Goal: Information Seeking & Learning: Learn about a topic

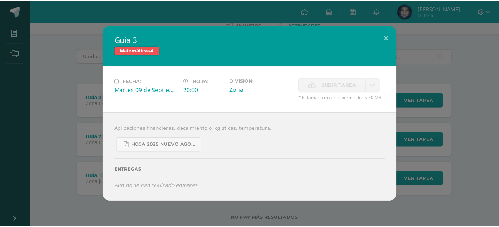
scroll to position [40, 0]
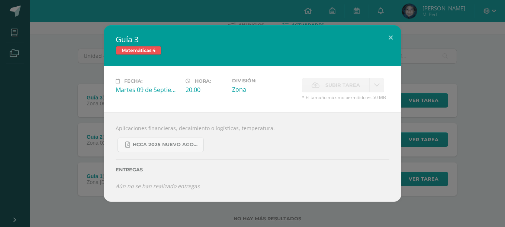
click at [379, 38] on h2 "Guía 3" at bounding box center [252, 39] width 273 height 10
click at [386, 38] on button at bounding box center [390, 37] width 21 height 25
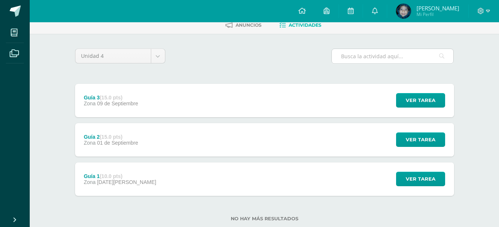
click at [356, 62] on input "text" at bounding box center [392, 56] width 121 height 14
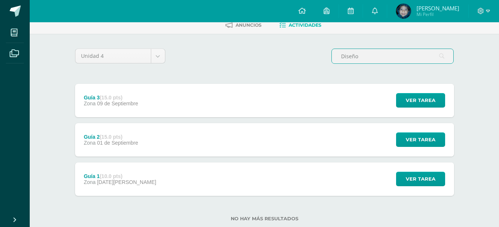
scroll to position [0, 0]
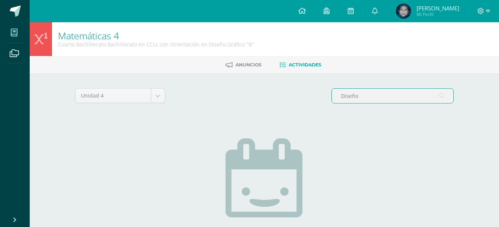
type input "Diseño"
click at [14, 25] on span at bounding box center [14, 32] width 17 height 17
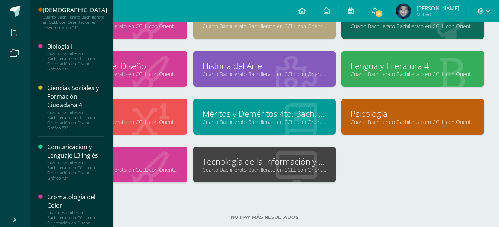
scroll to position [215, 0]
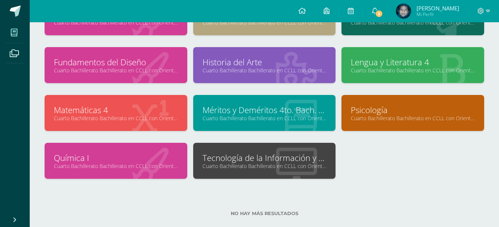
click at [16, 28] on span at bounding box center [14, 32] width 17 height 17
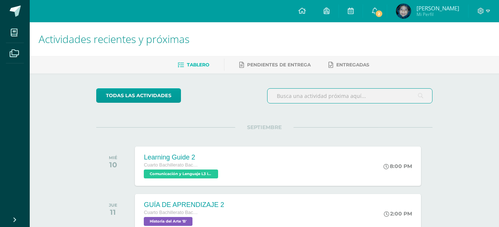
click at [290, 101] on input "text" at bounding box center [349, 96] width 165 height 14
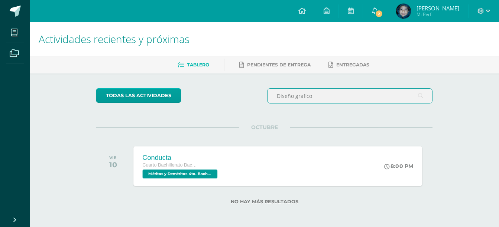
type input "Diseño grafico"
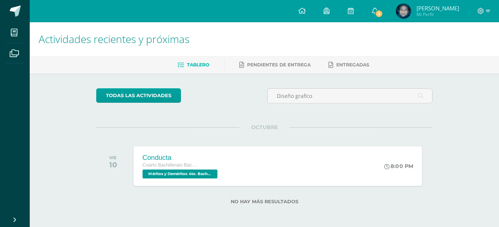
click at [275, 160] on div "Conducta Cuarto Bachillerato Bachillerato en CCLL con Orientación en Diseño Grá…" at bounding box center [278, 166] width 289 height 40
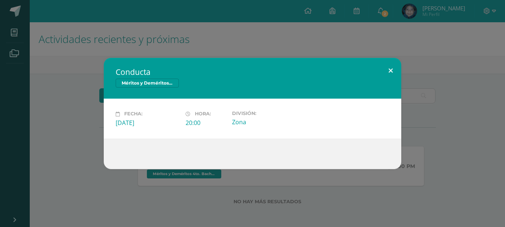
click at [386, 71] on button at bounding box center [390, 70] width 21 height 25
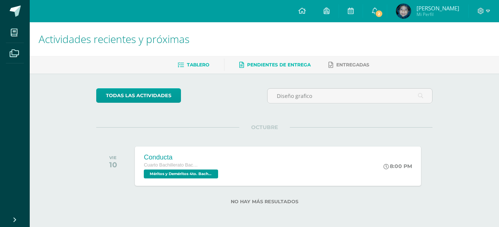
click at [268, 64] on span "Pendientes de entrega" at bounding box center [279, 65] width 64 height 6
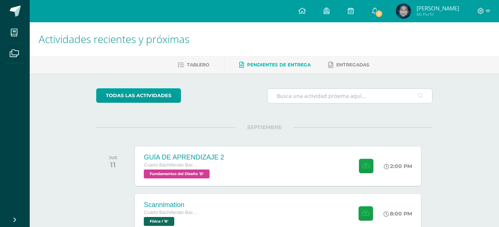
click at [309, 99] on input "text" at bounding box center [349, 96] width 165 height 14
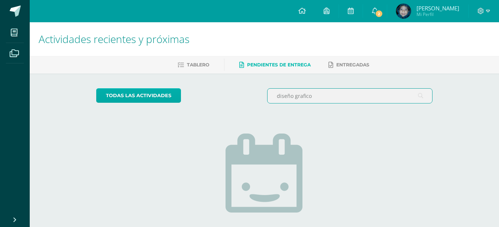
type input "diseño grafico"
click at [173, 92] on link "todas las Actividades" at bounding box center [138, 95] width 85 height 14
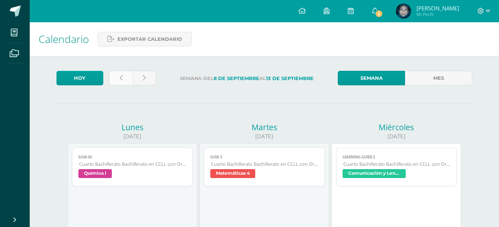
click at [124, 73] on link at bounding box center [120, 78] width 23 height 14
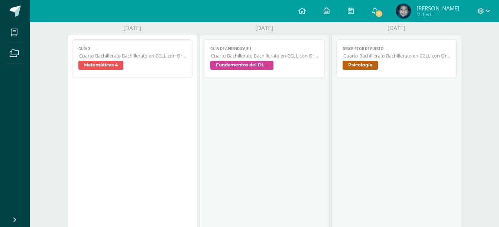
scroll to position [39, 0]
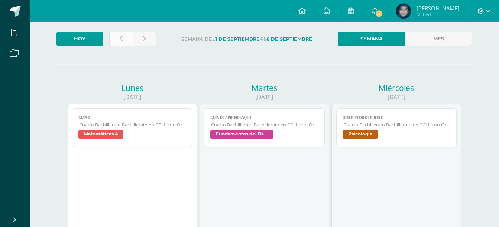
click at [128, 35] on link at bounding box center [120, 39] width 23 height 14
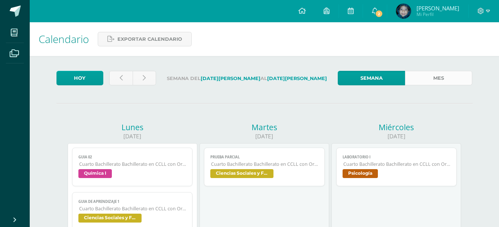
click at [433, 75] on link "Mes" at bounding box center [438, 78] width 67 height 14
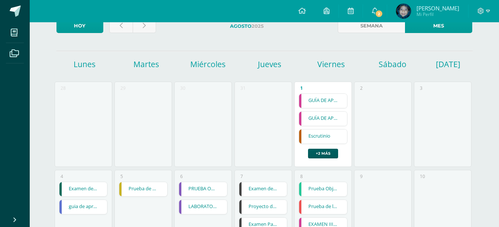
scroll to position [40, 0]
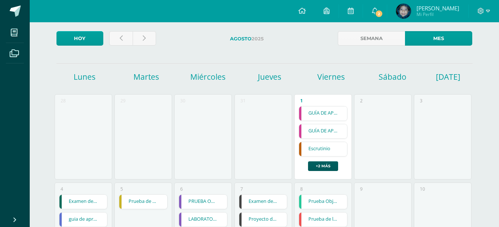
click at [338, 159] on div "GUÍA DE APRENDIZAJE 4 GUÍA DE APRENDIZAJE 4 Fundamentos del Diseño Cargando con…" at bounding box center [323, 138] width 49 height 65
click at [330, 165] on link "+2 más" at bounding box center [323, 167] width 30 height 10
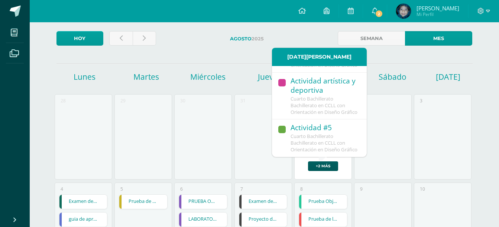
scroll to position [158, 0]
click at [320, 136] on span "Cuarto Bachillerato Bachillerato en CCLL con Orientación en Diseño Gráfico" at bounding box center [324, 143] width 67 height 20
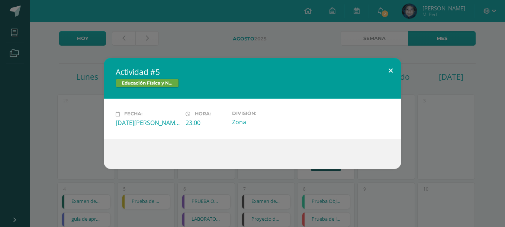
click at [389, 74] on button at bounding box center [390, 70] width 21 height 25
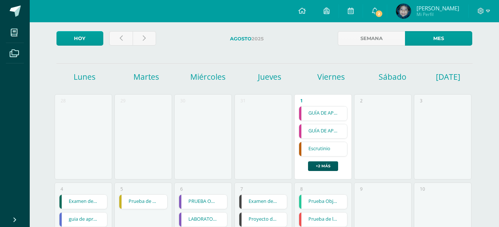
click at [318, 116] on link "GUÍA DE APRENDIZAJE 4" at bounding box center [323, 114] width 48 height 14
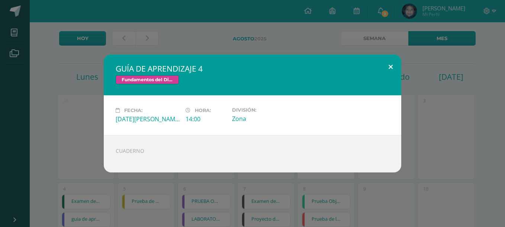
click at [386, 69] on button at bounding box center [390, 67] width 21 height 25
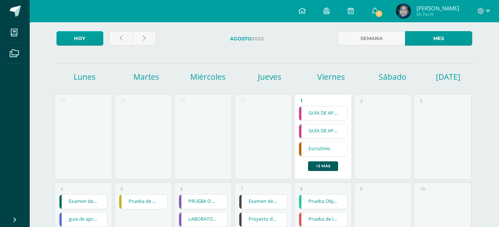
click at [313, 130] on link "GUÍA DE APRENDIZAJE 4" at bounding box center [323, 131] width 48 height 14
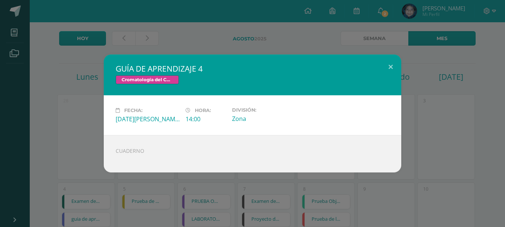
click at [149, 81] on span "Cromatología del Color" at bounding box center [147, 79] width 63 height 9
click at [397, 73] on button at bounding box center [390, 67] width 21 height 25
